Goal: Complete application form

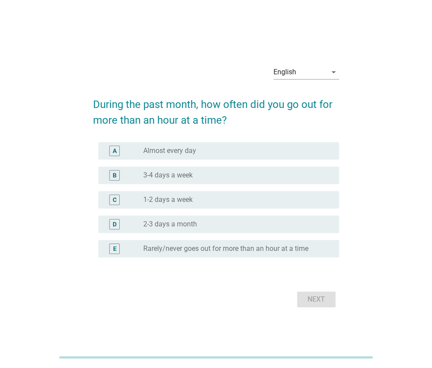
click at [145, 196] on label "1-2 days a week" at bounding box center [167, 199] width 49 height 9
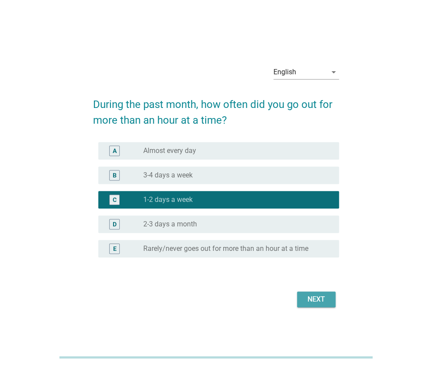
click at [310, 292] on button "Next" at bounding box center [316, 299] width 38 height 16
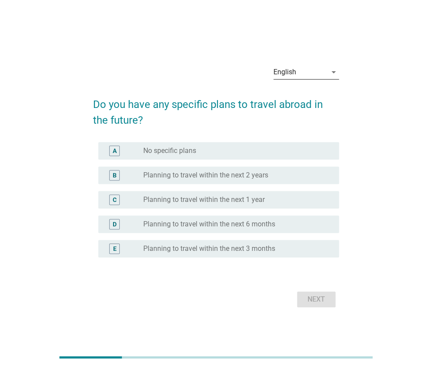
click at [318, 69] on div "English" at bounding box center [299, 72] width 53 height 14
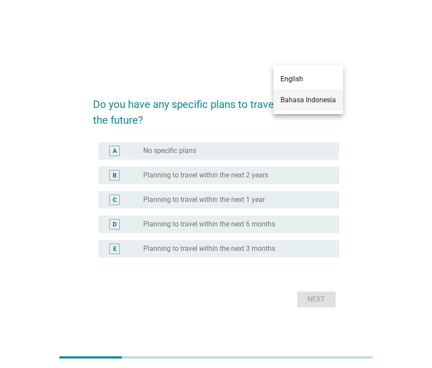
click at [315, 99] on div "Bahasa Indonesia" at bounding box center [307, 100] width 55 height 10
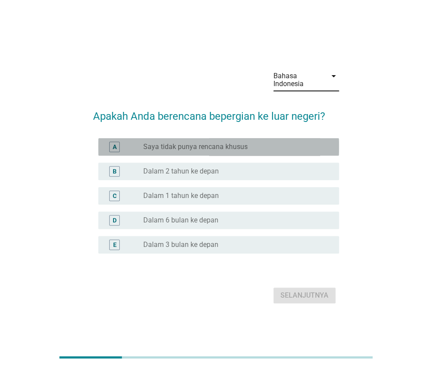
click at [212, 153] on div "A radio_button_unchecked Saya tidak punya rencana khusus" at bounding box center [218, 146] width 240 height 17
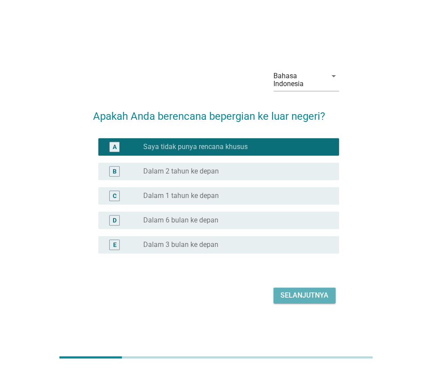
click at [301, 296] on div "Selanjutnya" at bounding box center [304, 295] width 48 height 10
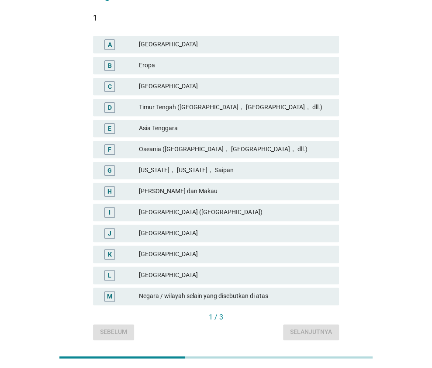
scroll to position [73, 0]
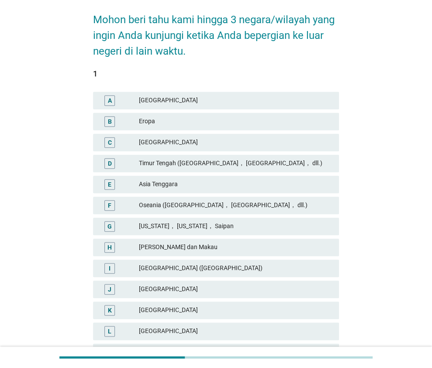
click at [159, 94] on div "A [GEOGRAPHIC_DATA]" at bounding box center [216, 100] width 246 height 17
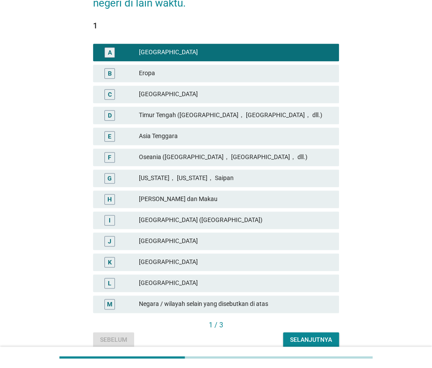
scroll to position [161, 0]
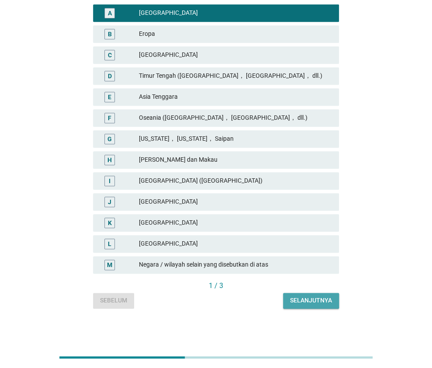
click at [294, 293] on button "Selanjutnya" at bounding box center [311, 300] width 56 height 16
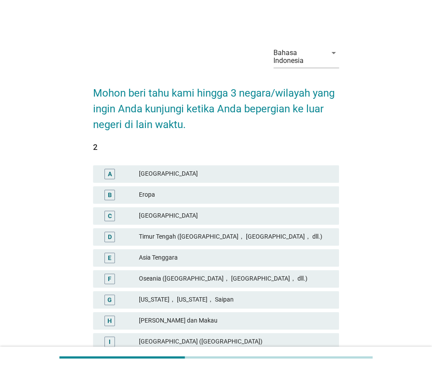
click at [173, 250] on div "E [GEOGRAPHIC_DATA]" at bounding box center [216, 257] width 246 height 17
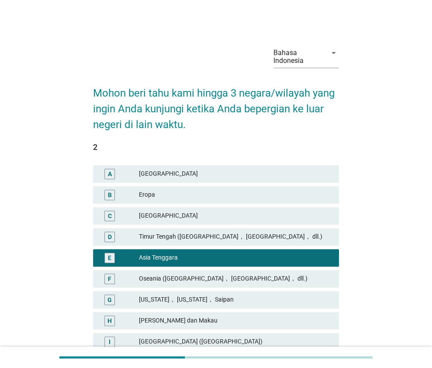
click at [203, 292] on div "G [US_STATE]， [US_STATE]， Saipan" at bounding box center [216, 299] width 246 height 17
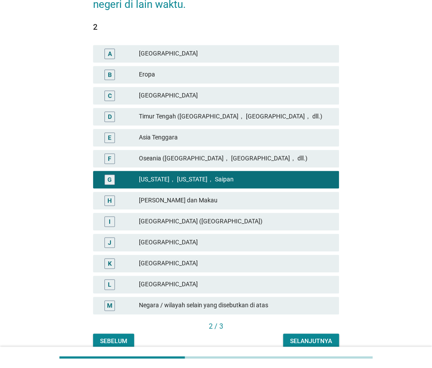
scroll to position [161, 0]
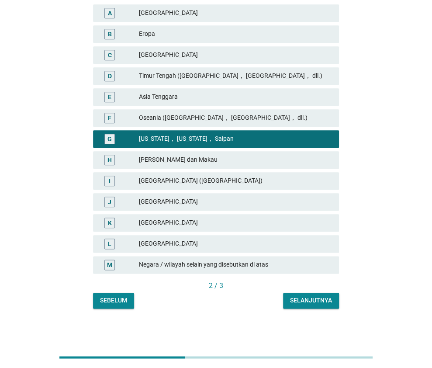
click at [318, 300] on div "Selanjutnya" at bounding box center [311, 299] width 42 height 9
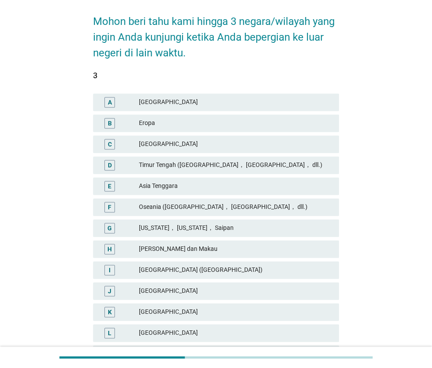
scroll to position [87, 0]
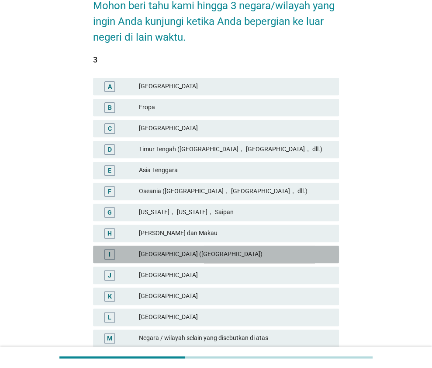
click at [184, 252] on div "[GEOGRAPHIC_DATA] ([GEOGRAPHIC_DATA])" at bounding box center [234, 254] width 193 height 10
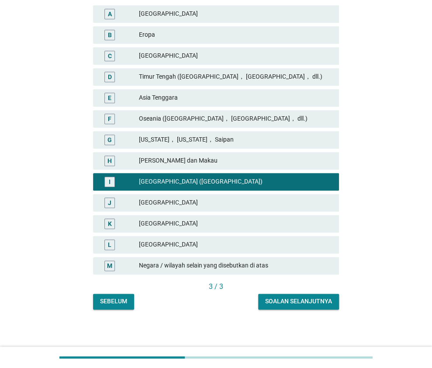
scroll to position [161, 0]
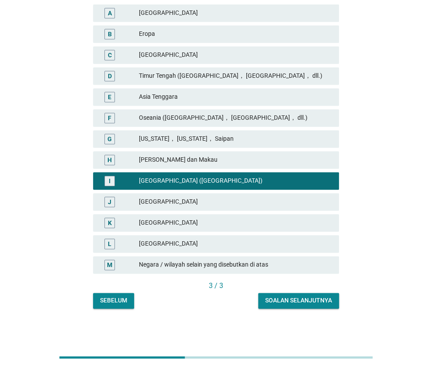
click at [217, 244] on div "[GEOGRAPHIC_DATA]" at bounding box center [234, 243] width 193 height 10
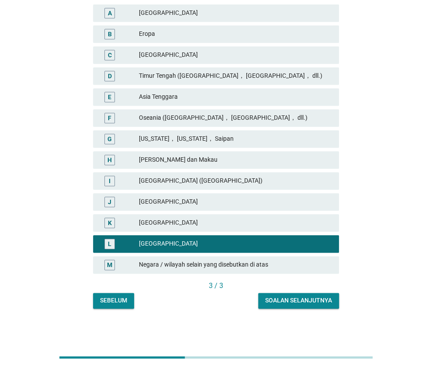
click at [262, 215] on div "K [GEOGRAPHIC_DATA]" at bounding box center [216, 222] width 246 height 17
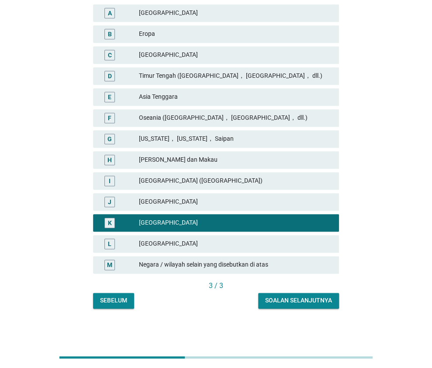
click at [283, 295] on div "Soalan selanjutnya" at bounding box center [298, 299] width 67 height 9
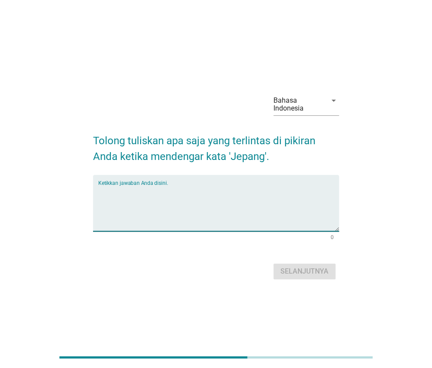
click at [245, 210] on textarea "Ketikkan jawaban Anda disini." at bounding box center [218, 208] width 240 height 46
type textarea "sakura"
click at [303, 258] on form "Tolong tuliskan apa saja yang terlintas di pikiran Anda ketika mendengar kata '…" at bounding box center [216, 203] width 246 height 158
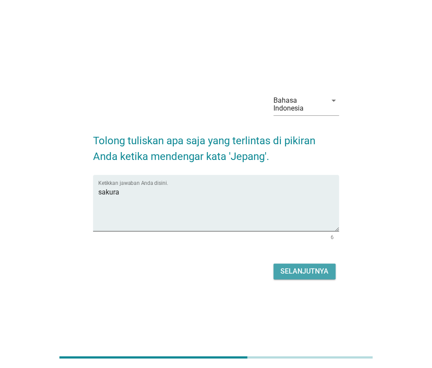
click at [299, 277] on button "Selanjutnya" at bounding box center [304, 271] width 62 height 16
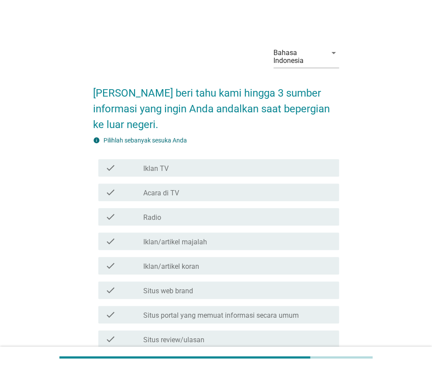
click at [124, 171] on div "check" at bounding box center [124, 167] width 38 height 10
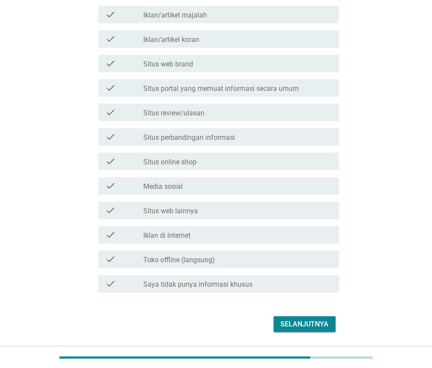
scroll to position [252, 0]
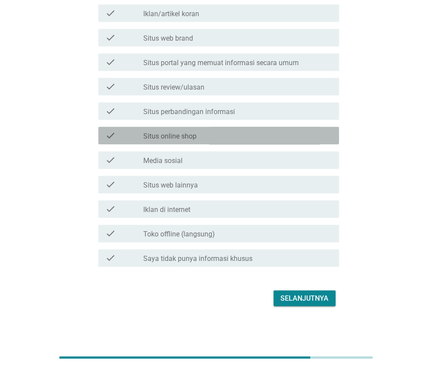
click at [153, 131] on div "check_box_outline_blank Situs online shop" at bounding box center [237, 135] width 189 height 10
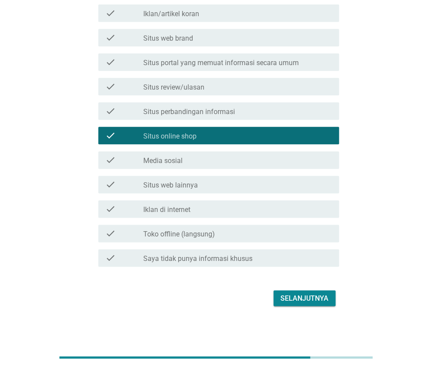
click at [230, 159] on div "check_box_outline_blank Media sosial" at bounding box center [237, 160] width 189 height 10
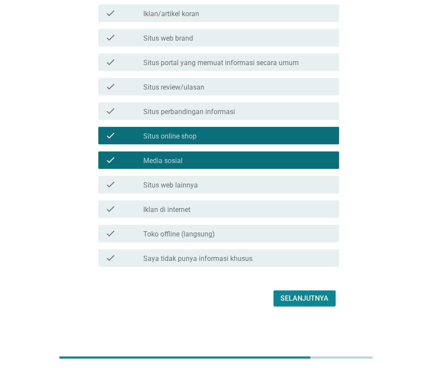
click at [305, 302] on div "Selanjutnya" at bounding box center [304, 297] width 48 height 10
